Goal: Information Seeking & Learning: Learn about a topic

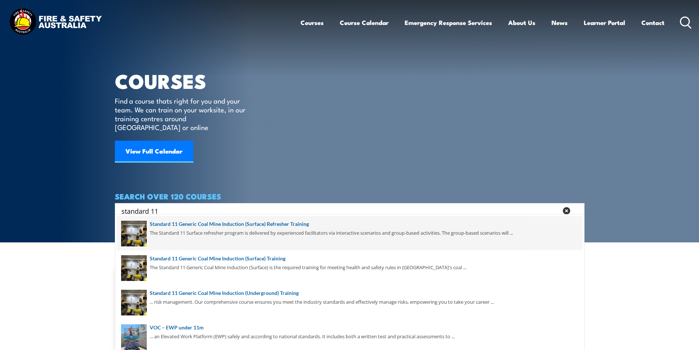
type input "standard 11"
click at [275, 223] on span at bounding box center [350, 233] width 466 height 35
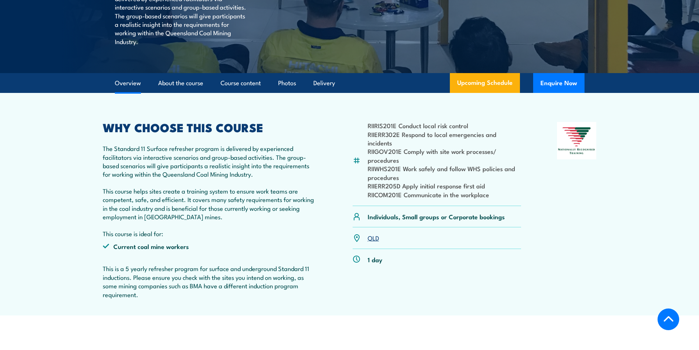
scroll to position [220, 0]
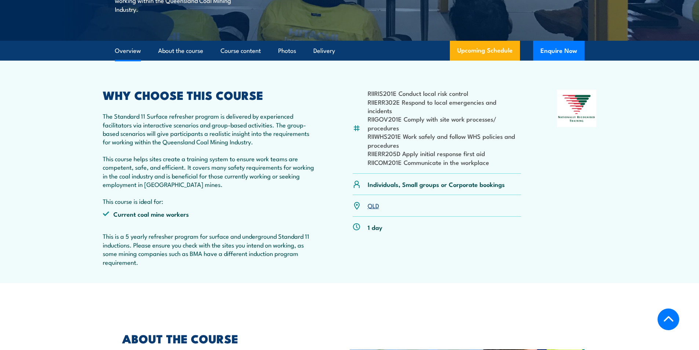
click at [374, 206] on link "QLD" at bounding box center [373, 205] width 11 height 9
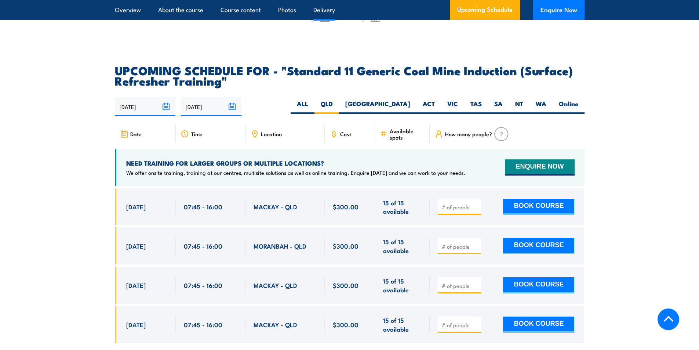
scroll to position [1353, 0]
